Goal: Transaction & Acquisition: Purchase product/service

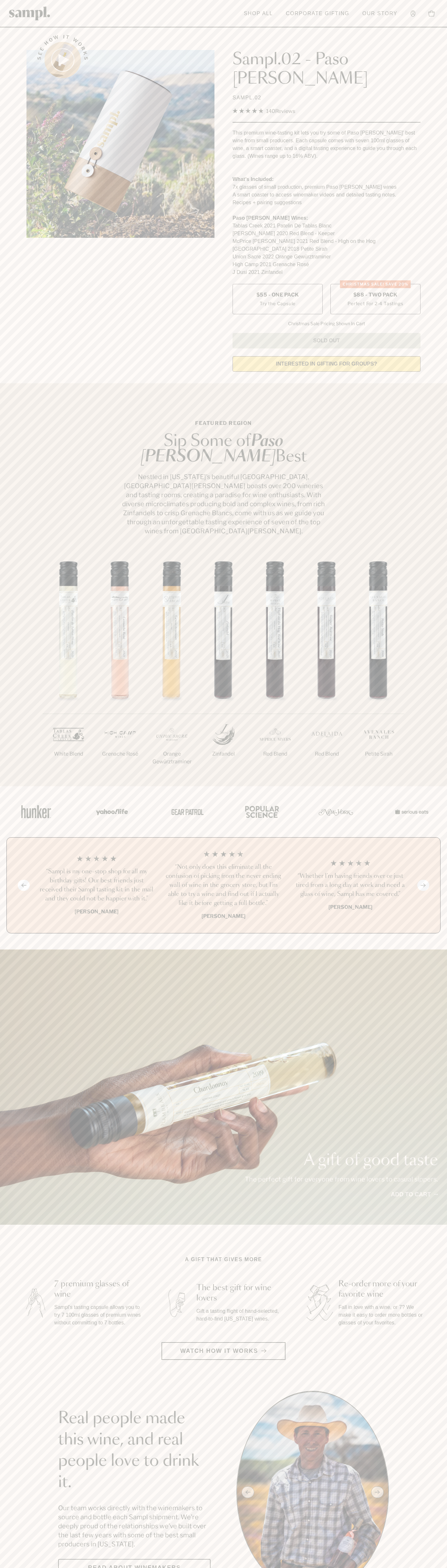
click at [375, 292] on span "$88 - Two Pack" at bounding box center [375, 295] width 44 height 7
click at [367, 11] on link "Our Story" at bounding box center [379, 13] width 41 height 14
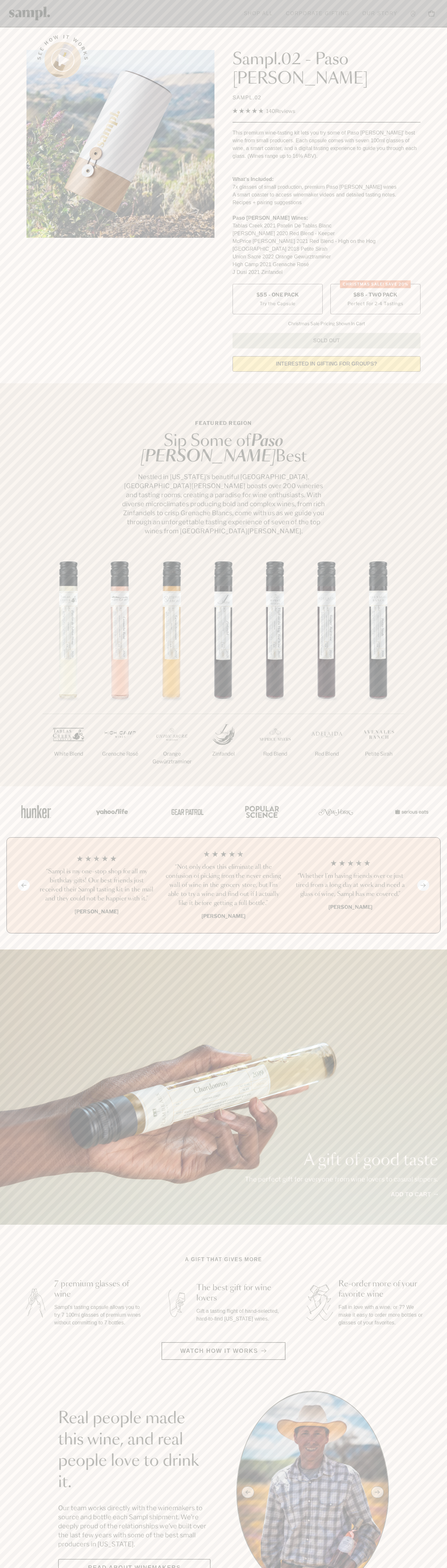
click at [431, 184] on section "See how it works Sampl.02 - Paso [PERSON_NAME] SAMPL.02 4.9 Rated 4.9 out of 5 …" at bounding box center [224, 201] width 447 height 351
click at [353, 1567] on html "Skip to main content Toggle navigation menu Shop All Corporate Gifting Our Stor…" at bounding box center [224, 1582] width 447 height 3164
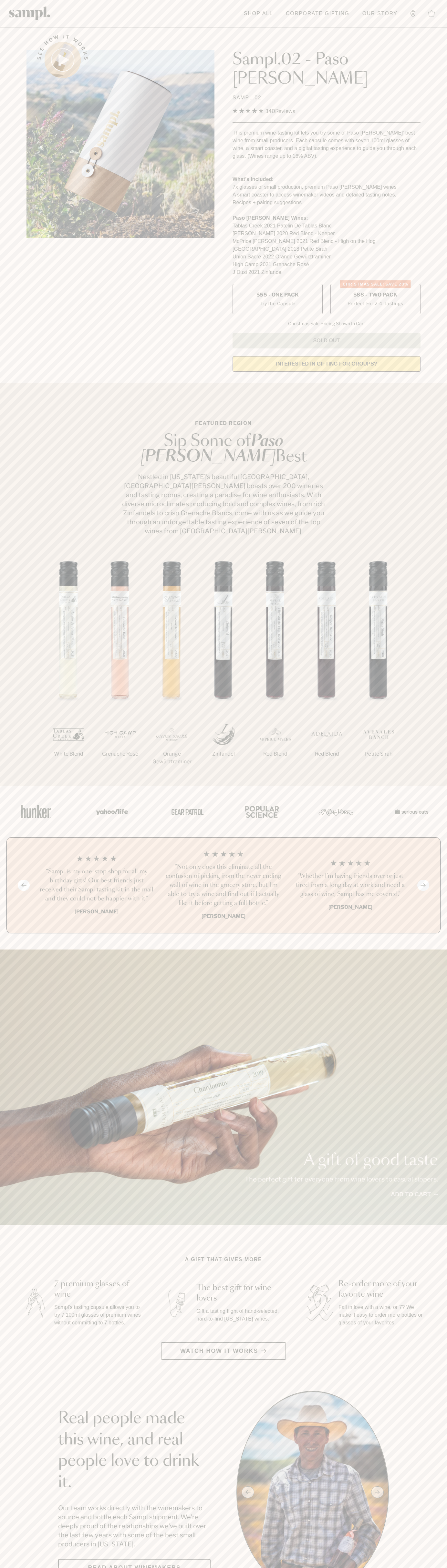
click at [375, 292] on span "$88 - Two Pack" at bounding box center [375, 295] width 44 height 7
